Goal: Book appointment/travel/reservation

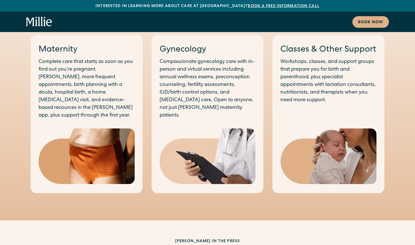
scroll to position [321, 0]
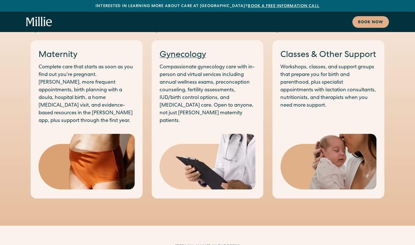
click at [191, 57] on link "Gynecology" at bounding box center [183, 55] width 46 height 9
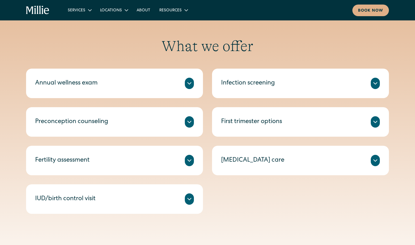
scroll to position [270, 0]
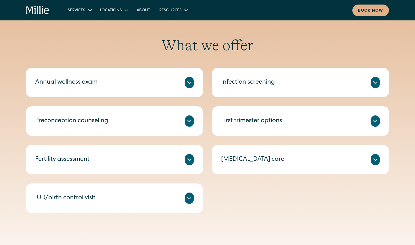
click at [188, 84] on icon at bounding box center [189, 82] width 7 height 7
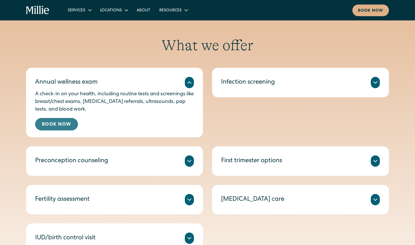
click at [63, 124] on link "Book Now" at bounding box center [56, 124] width 43 height 12
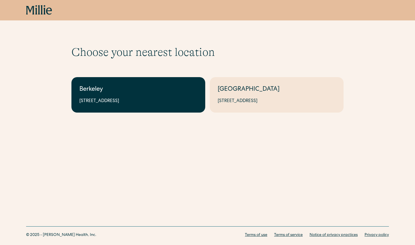
click at [164, 108] on link "Berkeley 2999 Regent St, Suite 524, Berkeley, CA 94705" at bounding box center [138, 94] width 134 height 35
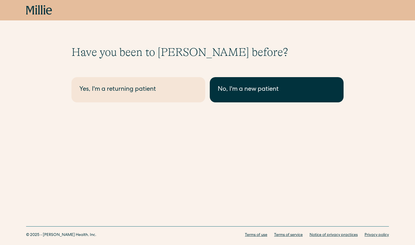
click at [247, 90] on div "No, I'm a new patient" at bounding box center [277, 89] width 118 height 9
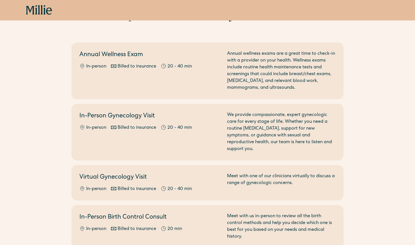
scroll to position [37, 0]
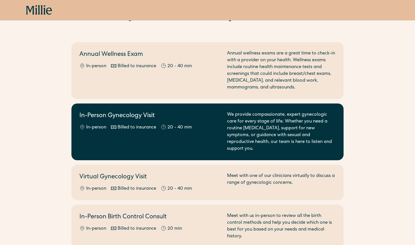
click at [137, 138] on div "In-Person Gynecology Visit In-person Billed to insurance 20 - 40 min" at bounding box center [149, 131] width 141 height 41
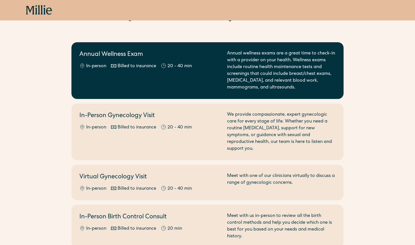
click at [130, 84] on div "Annual Wellness Exam In-person Billed to insurance 20 - 40 min" at bounding box center [149, 70] width 141 height 41
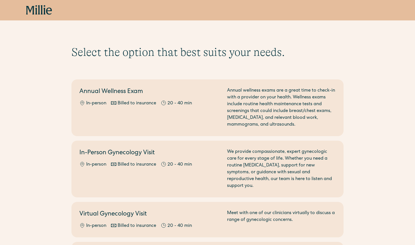
scroll to position [0, 0]
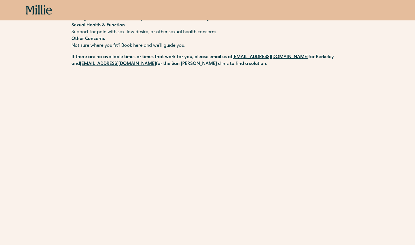
scroll to position [182, 0]
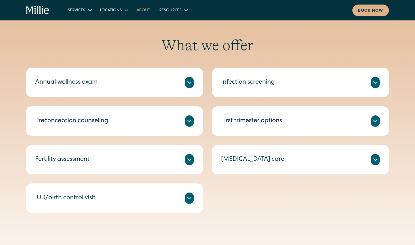
click at [141, 10] on link "About" at bounding box center [143, 9] width 23 height 9
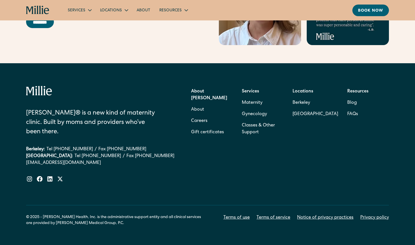
scroll to position [1818, 0]
